Goal: Task Accomplishment & Management: Manage account settings

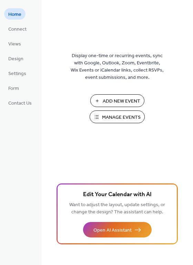
click at [125, 120] on span "Manage Events" at bounding box center [121, 117] width 39 height 7
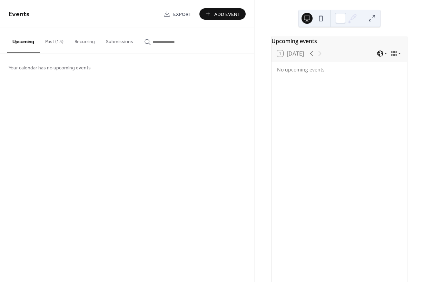
click at [57, 39] on button "Past (13)" at bounding box center [54, 40] width 29 height 24
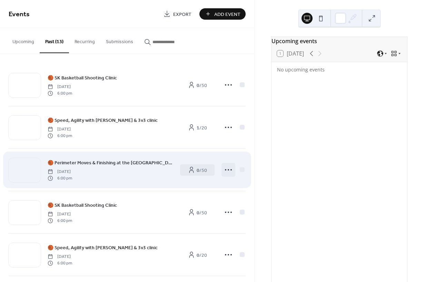
click at [226, 169] on icon at bounding box center [228, 169] width 11 height 11
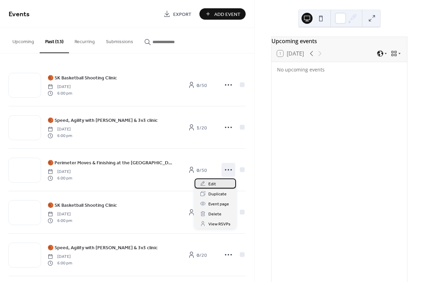
click at [217, 182] on div "Edit" at bounding box center [214, 183] width 41 height 10
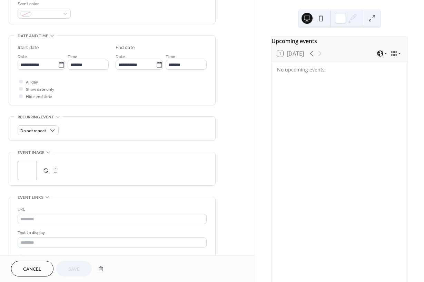
scroll to position [191, 0]
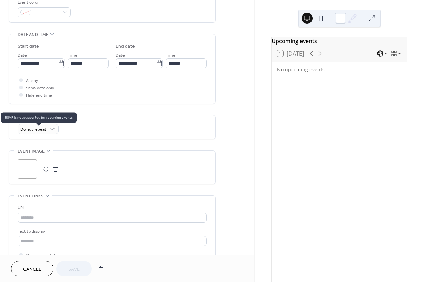
click at [49, 134] on div "Do not repeat" at bounding box center [38, 129] width 41 height 10
click at [42, 131] on div "Do not repeat" at bounding box center [38, 129] width 41 height 10
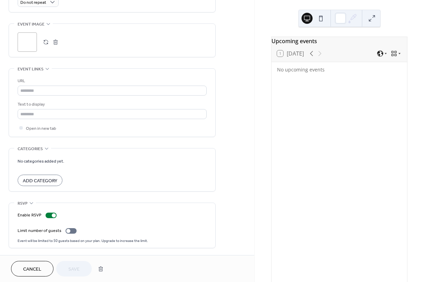
scroll to position [324, 0]
click at [54, 210] on div "Enable RSVP Limit number of guests Event will be limited to 50 guests based on …" at bounding box center [112, 225] width 189 height 45
click at [52, 215] on div at bounding box center [54, 215] width 4 height 4
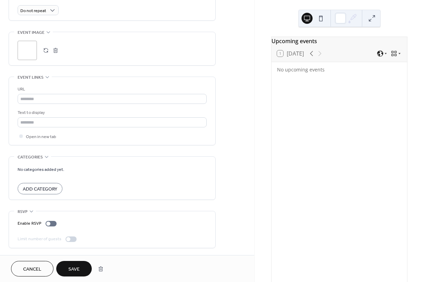
click at [14, 162] on div "No categories added yet. Add Category" at bounding box center [112, 177] width 206 height 43
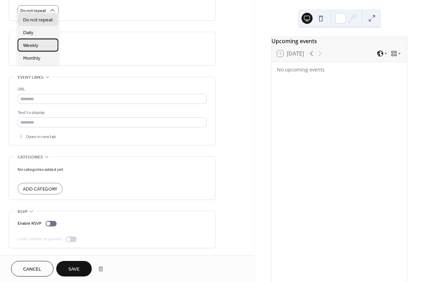
click at [45, 43] on div "Weekly" at bounding box center [38, 45] width 41 height 13
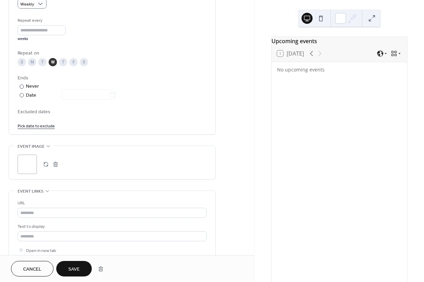
click at [78, 267] on span "Save" at bounding box center [73, 268] width 11 height 7
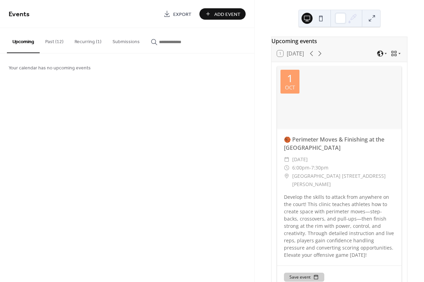
click at [57, 44] on button "Past (12)" at bounding box center [54, 40] width 29 height 24
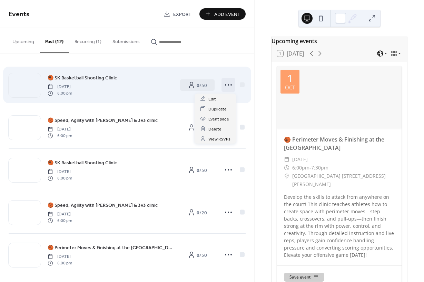
click at [230, 84] on icon at bounding box center [228, 84] width 11 height 11
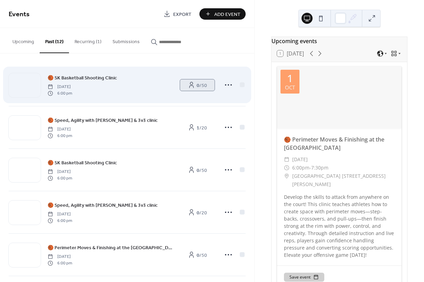
click at [213, 91] on link "0 / 50" at bounding box center [197, 84] width 34 height 11
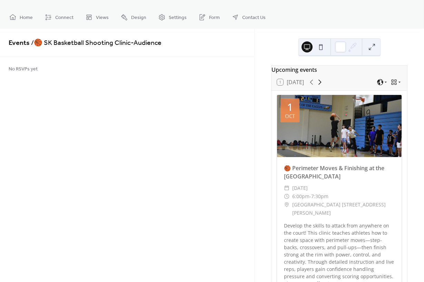
click at [320, 86] on icon at bounding box center [319, 82] width 8 height 8
click at [313, 84] on icon at bounding box center [311, 82] width 8 height 8
click at [27, 16] on span "Home" at bounding box center [26, 17] width 13 height 7
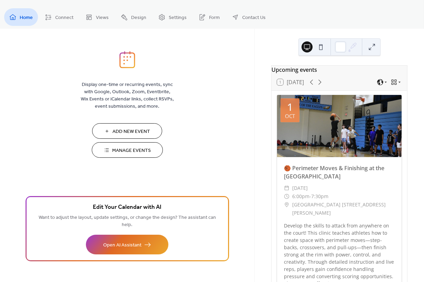
click at [141, 149] on span "Manage Events" at bounding box center [131, 150] width 39 height 7
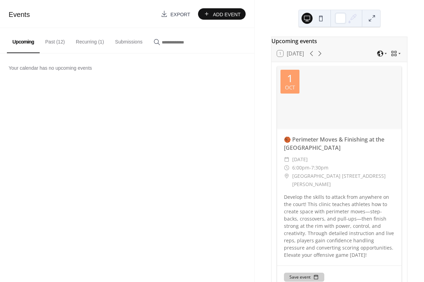
click at [59, 41] on button "Past (12)" at bounding box center [55, 40] width 31 height 24
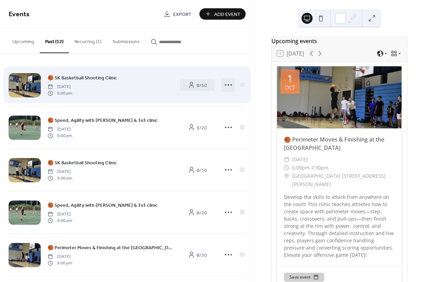
click at [229, 84] on icon at bounding box center [228, 84] width 11 height 11
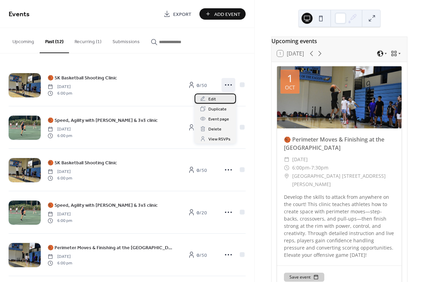
click at [213, 97] on span "Edit" at bounding box center [212, 98] width 8 height 7
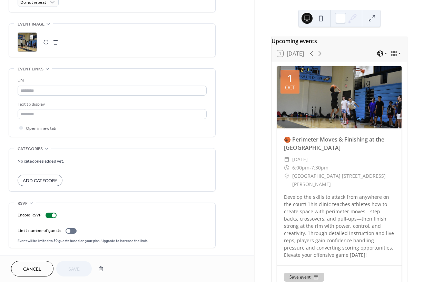
scroll to position [324, 0]
click at [52, 205] on div "Enable RSVP Limit number of guests Event will be limited to 50 guests based on …" at bounding box center [112, 225] width 189 height 45
click at [53, 214] on div at bounding box center [54, 215] width 4 height 4
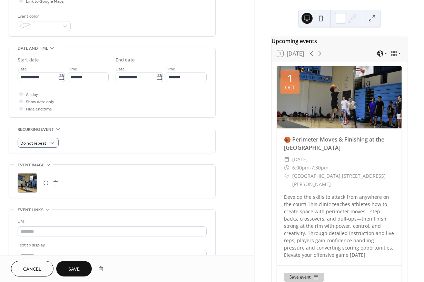
scroll to position [162, 0]
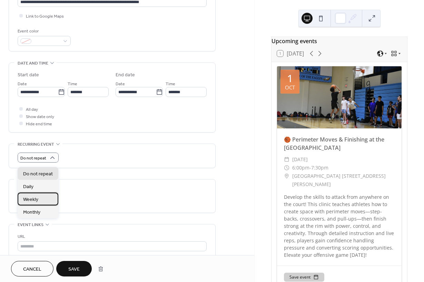
click at [41, 199] on div "Weekly" at bounding box center [38, 198] width 41 height 13
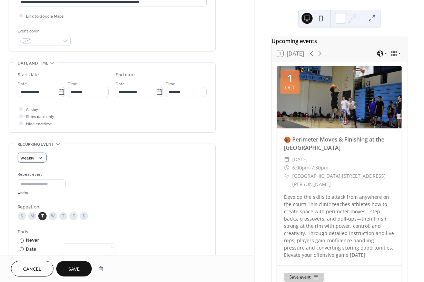
click at [73, 268] on span "Save" at bounding box center [73, 268] width 11 height 7
